Goal: Task Accomplishment & Management: Use online tool/utility

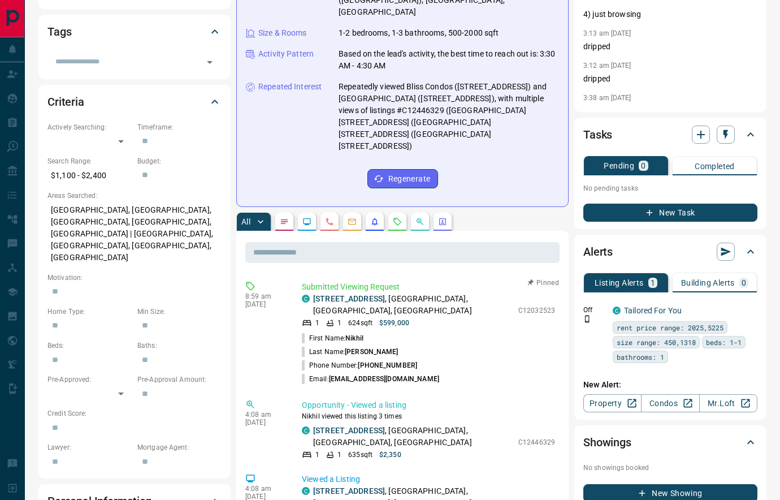
scroll to position [240, 0]
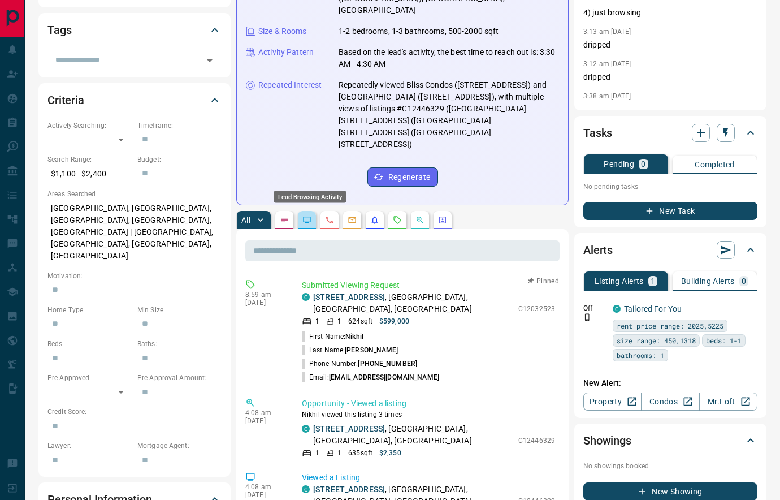
click at [310, 215] on icon "Lead Browsing Activity" at bounding box center [306, 219] width 9 height 9
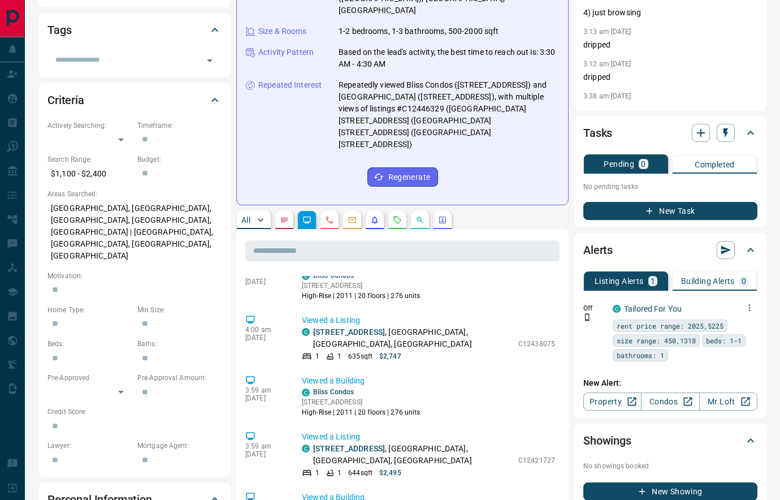
scroll to position [144, 0]
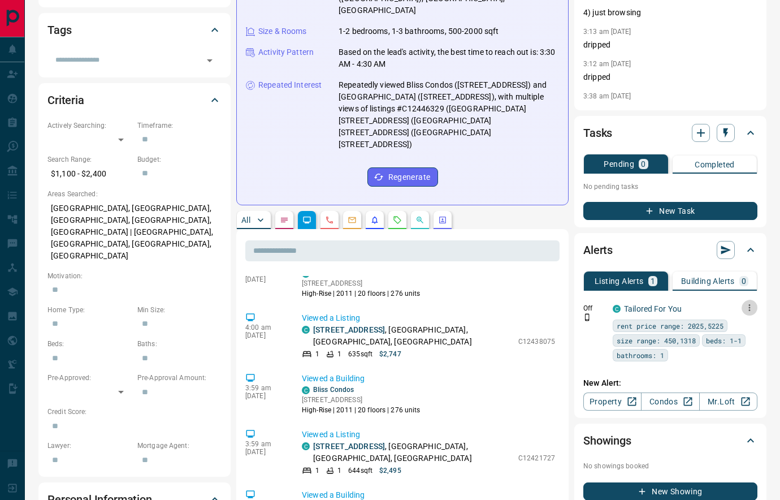
click at [749, 306] on icon "button" at bounding box center [750, 307] width 2 height 7
click at [739, 345] on link "Edit" at bounding box center [728, 344] width 25 height 11
click at [454, 321] on div at bounding box center [390, 250] width 780 height 500
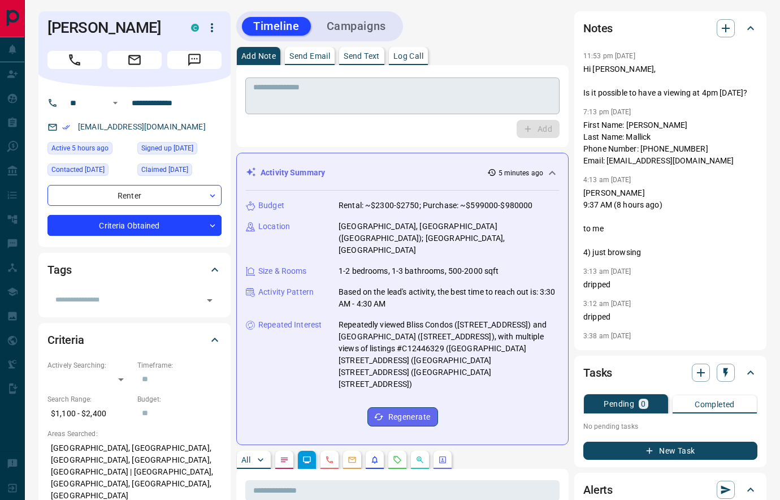
scroll to position [0, 0]
click at [413, 58] on p "Log Call" at bounding box center [408, 56] width 30 height 8
click at [523, 129] on button "Log Call" at bounding box center [537, 129] width 45 height 18
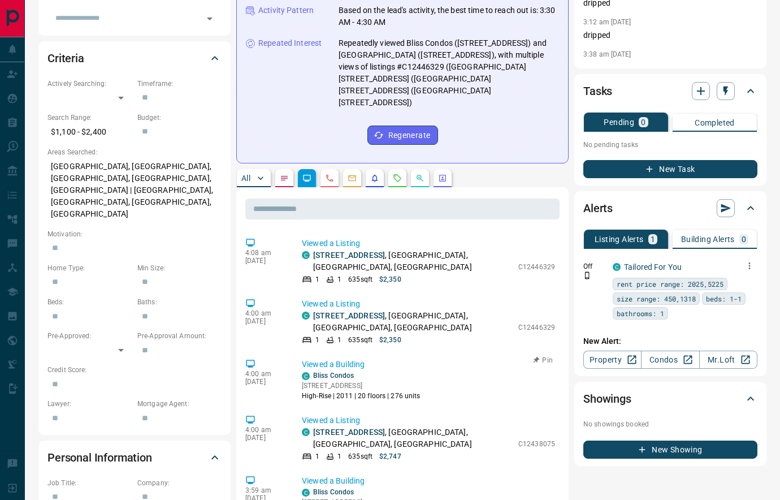
scroll to position [283, 0]
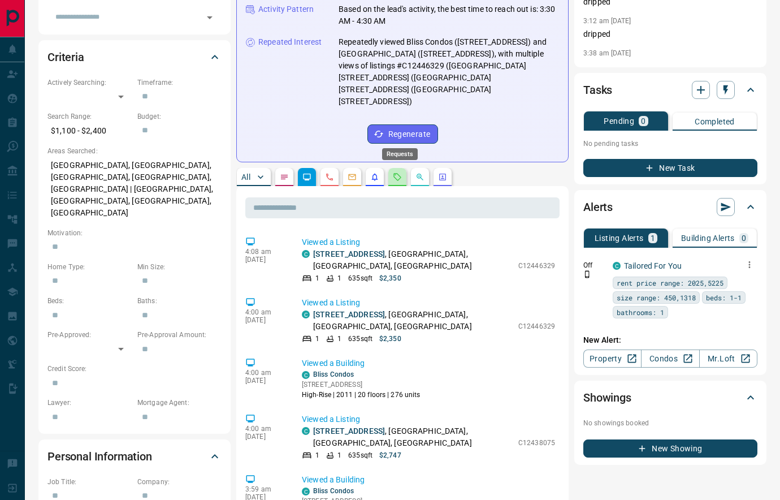
click at [397, 173] on icon "Requests" at bounding box center [397, 176] width 7 height 7
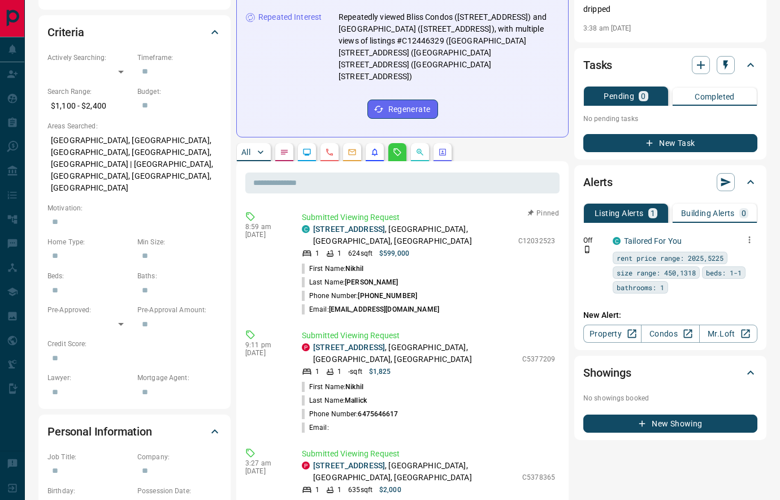
scroll to position [308, 0]
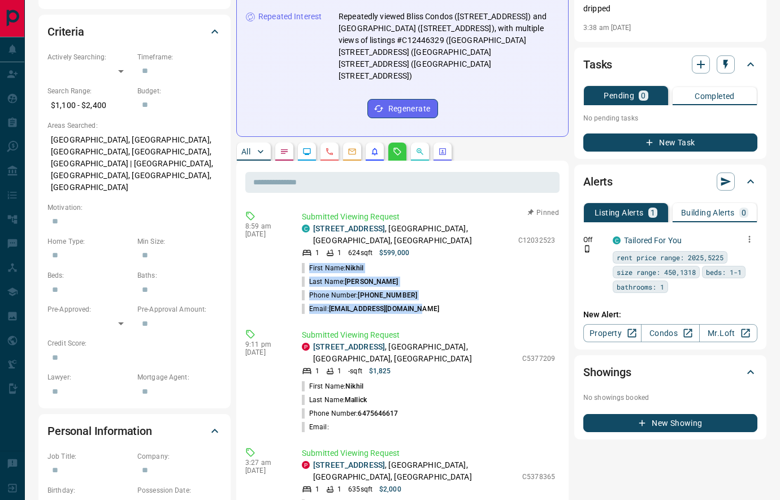
drag, startPoint x: 420, startPoint y: 262, endPoint x: 305, endPoint y: 223, distance: 121.9
click at [305, 261] on ul "First Name: [PERSON_NAME] Last Name: [PERSON_NAME] Phone Number: [PHONE_NUMBER]…" at bounding box center [428, 288] width 253 height 54
copy ul "First Name: [PERSON_NAME] Last Name: [PERSON_NAME] Phone Number: [PHONE_NUMBER]…"
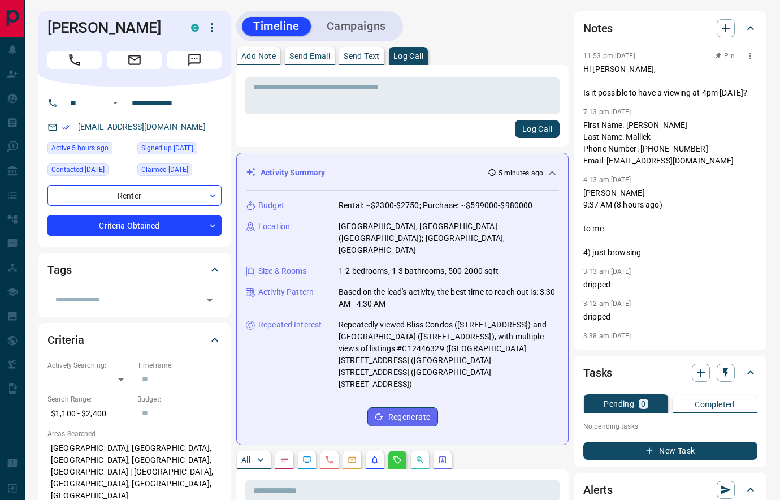
scroll to position [0, 0]
click at [725, 27] on icon "button" at bounding box center [726, 28] width 14 height 14
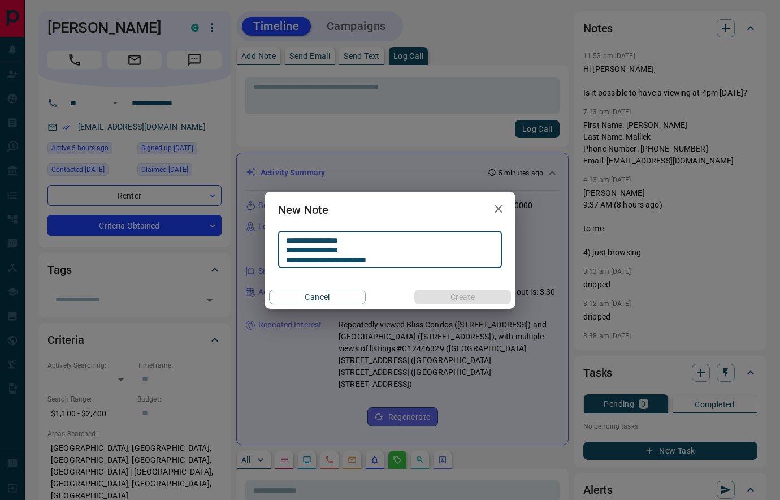
scroll to position [1, 0]
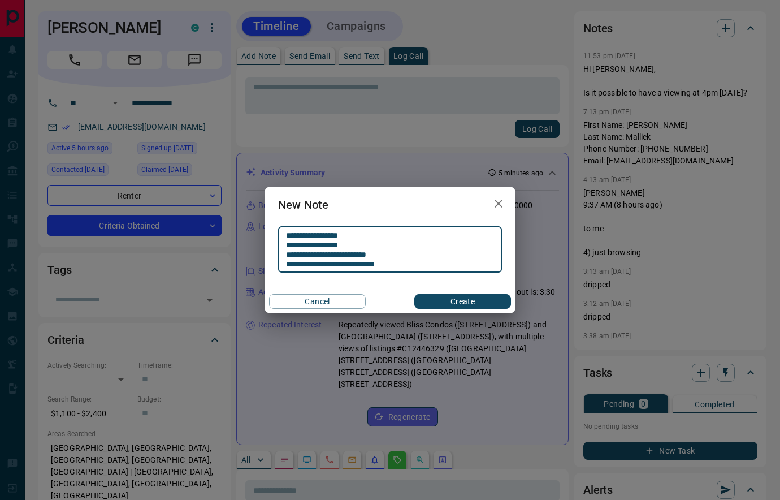
type textarea "**********"
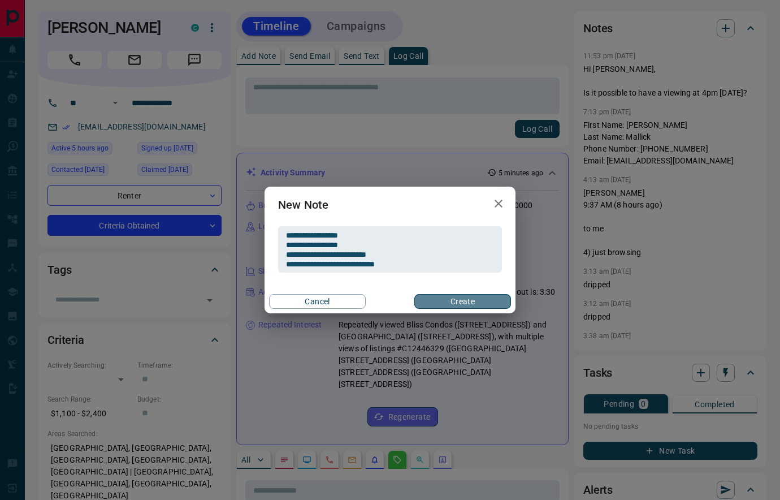
click at [443, 303] on button "Create" at bounding box center [462, 301] width 97 height 15
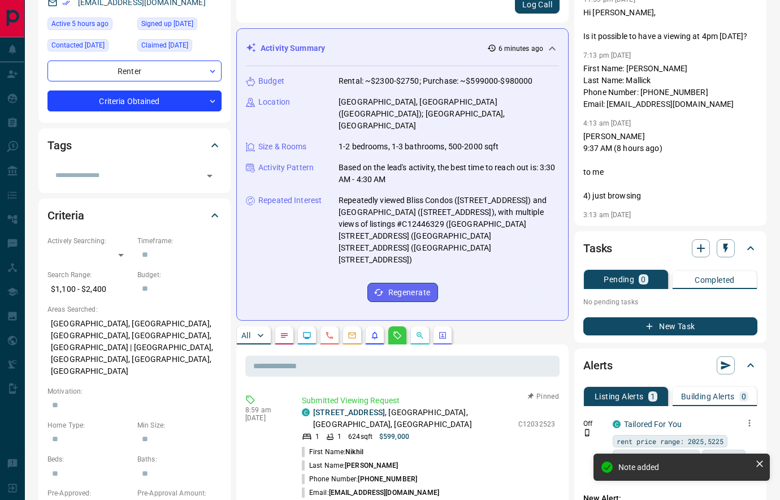
scroll to position [126, 0]
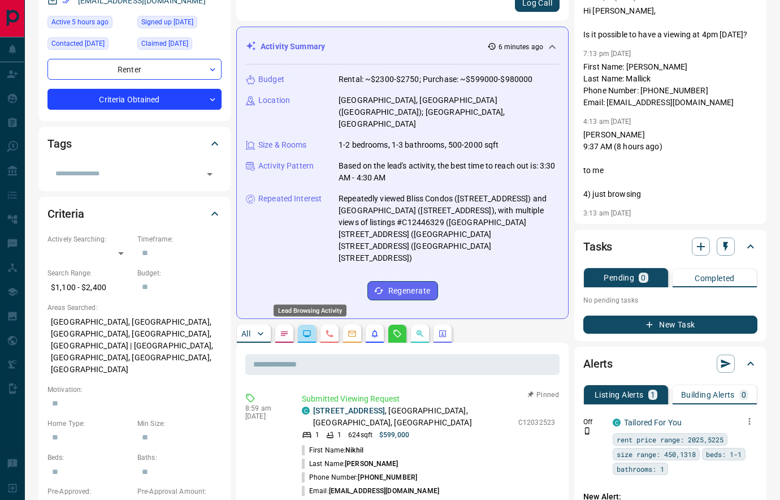
click at [307, 329] on icon "Lead Browsing Activity" at bounding box center [306, 333] width 9 height 9
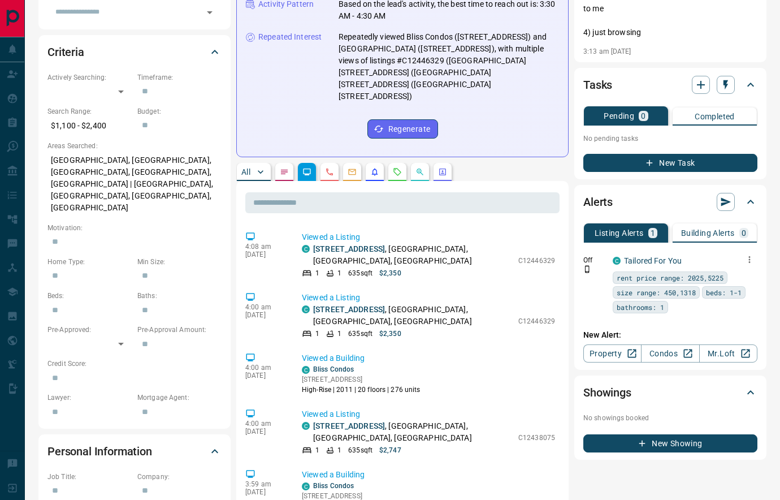
scroll to position [289, 0]
